Goal: Information Seeking & Learning: Learn about a topic

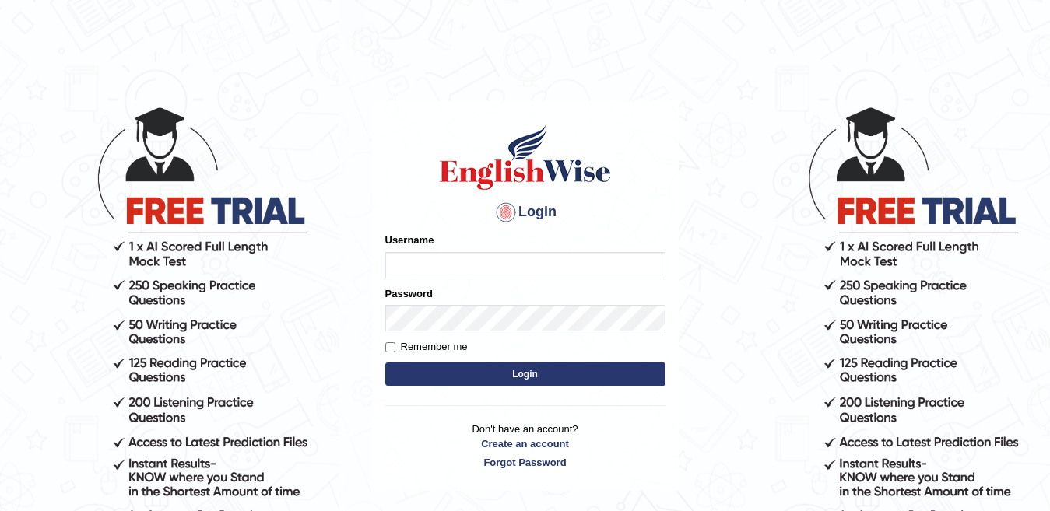
type input "anishakhatun_parramatta"
click at [601, 367] on button "Login" at bounding box center [525, 374] width 280 height 23
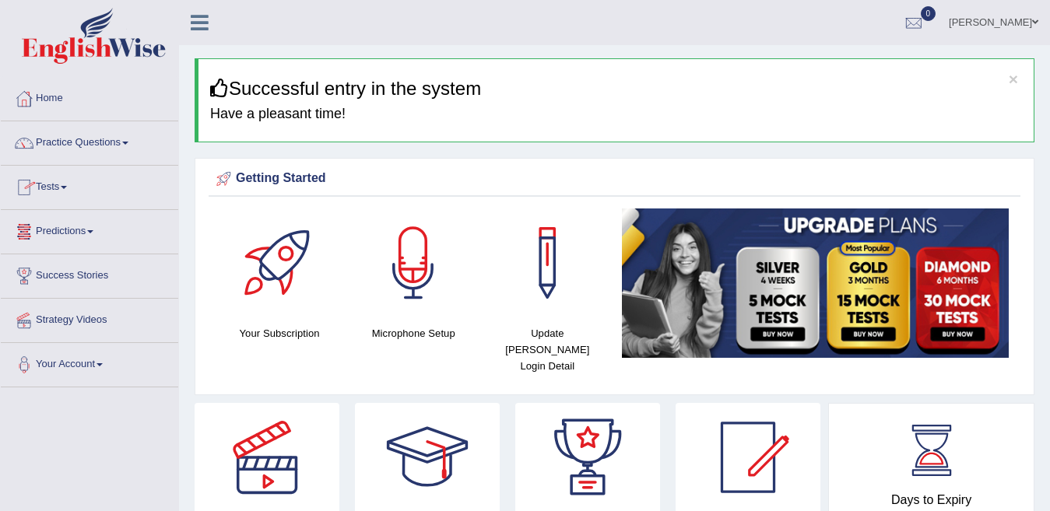
click at [123, 137] on link "Practice Questions" at bounding box center [89, 140] width 177 height 39
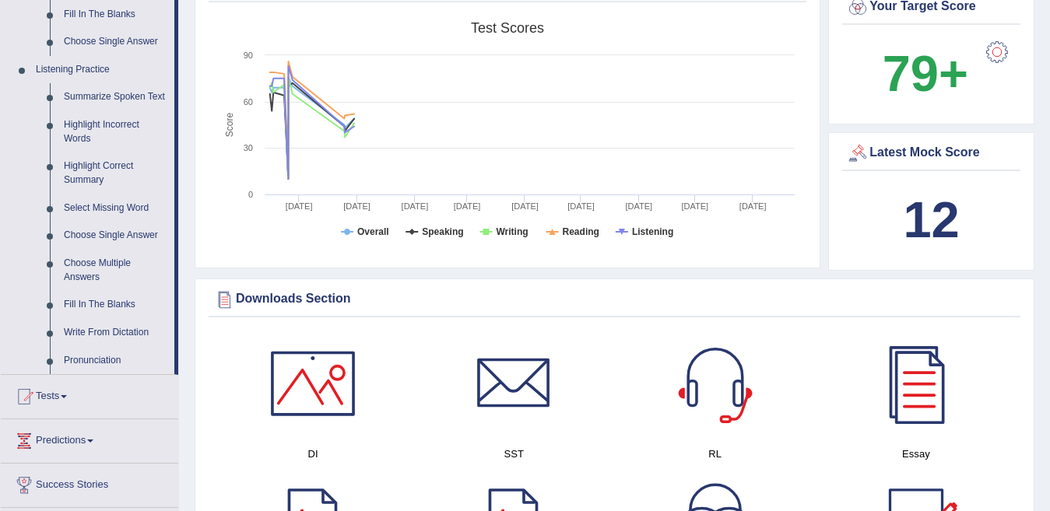
scroll to position [623, 0]
click at [105, 360] on link "Pronunciation" at bounding box center [116, 360] width 118 height 28
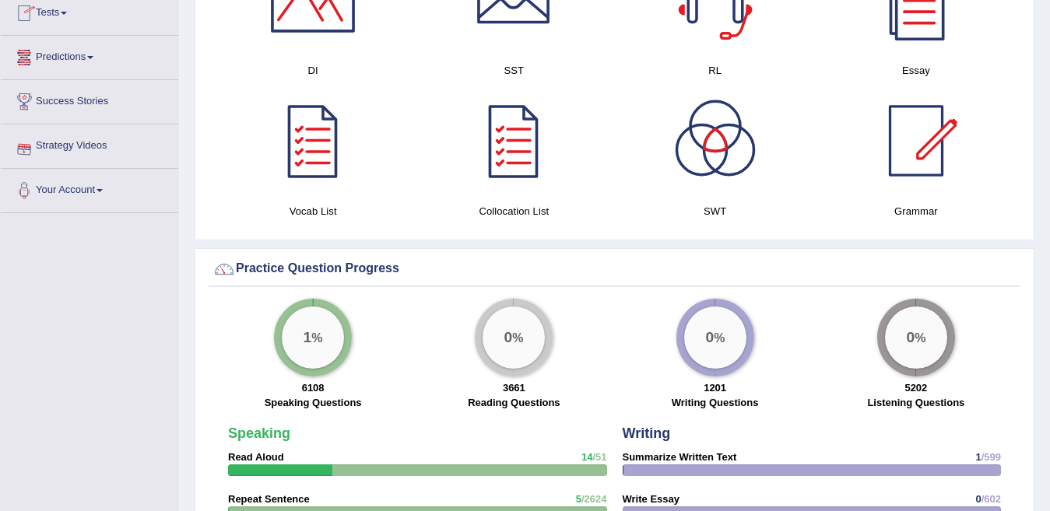
scroll to position [1035, 0]
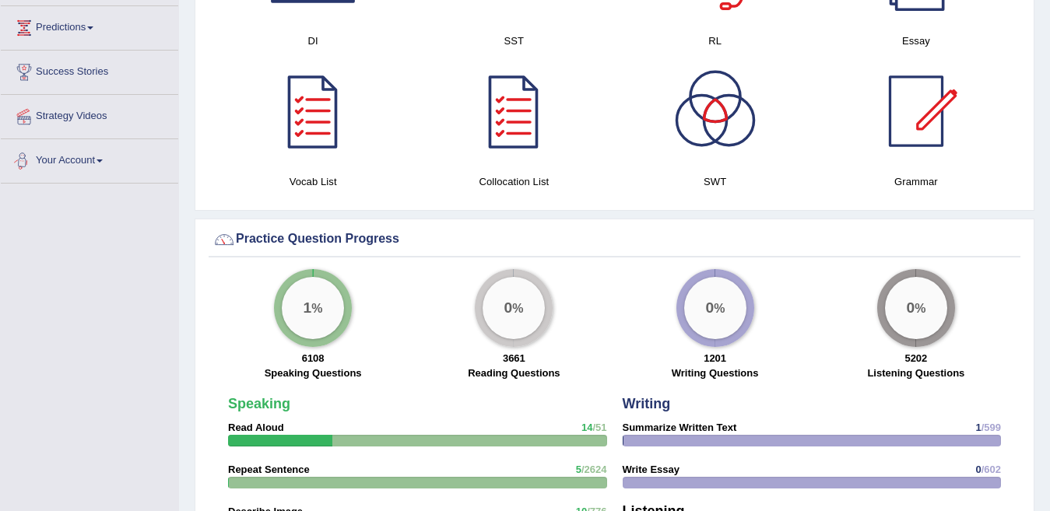
click at [108, 168] on link "Your Account" at bounding box center [89, 158] width 177 height 39
